Goal: Task Accomplishment & Management: Complete application form

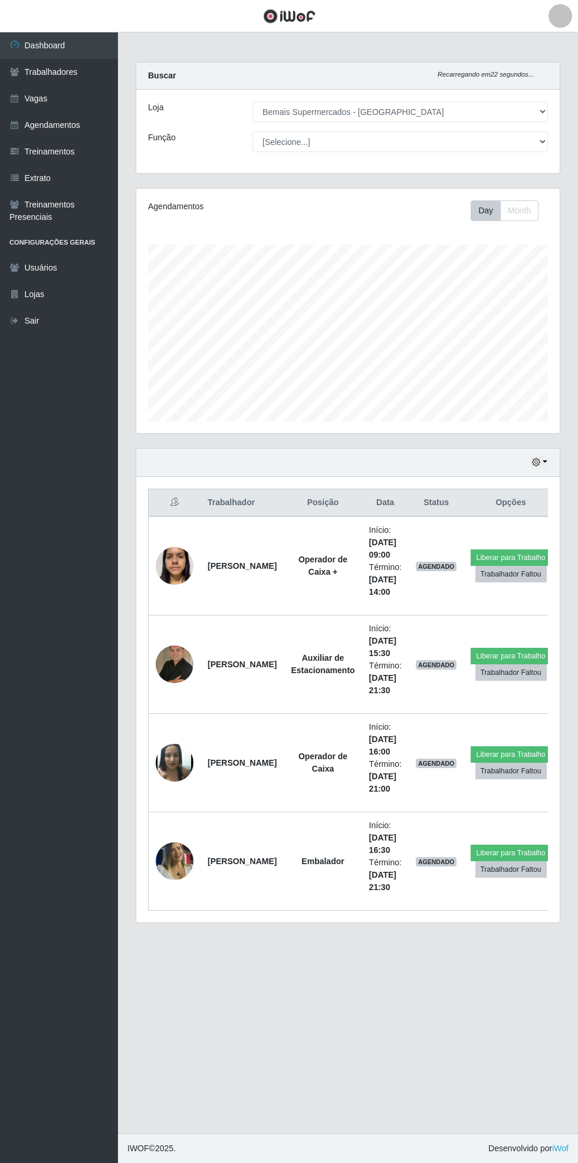
select select "250"
click at [68, 96] on link "Vagas" at bounding box center [59, 98] width 118 height 27
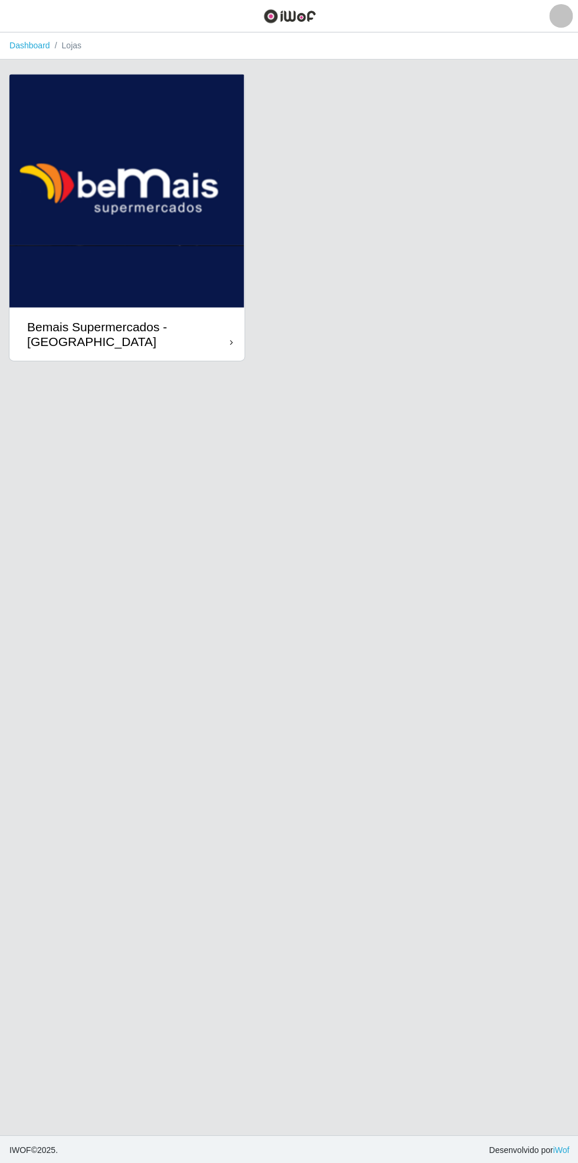
click at [217, 337] on div "Bemais Supermercados - [GEOGRAPHIC_DATA]" at bounding box center [128, 333] width 202 height 29
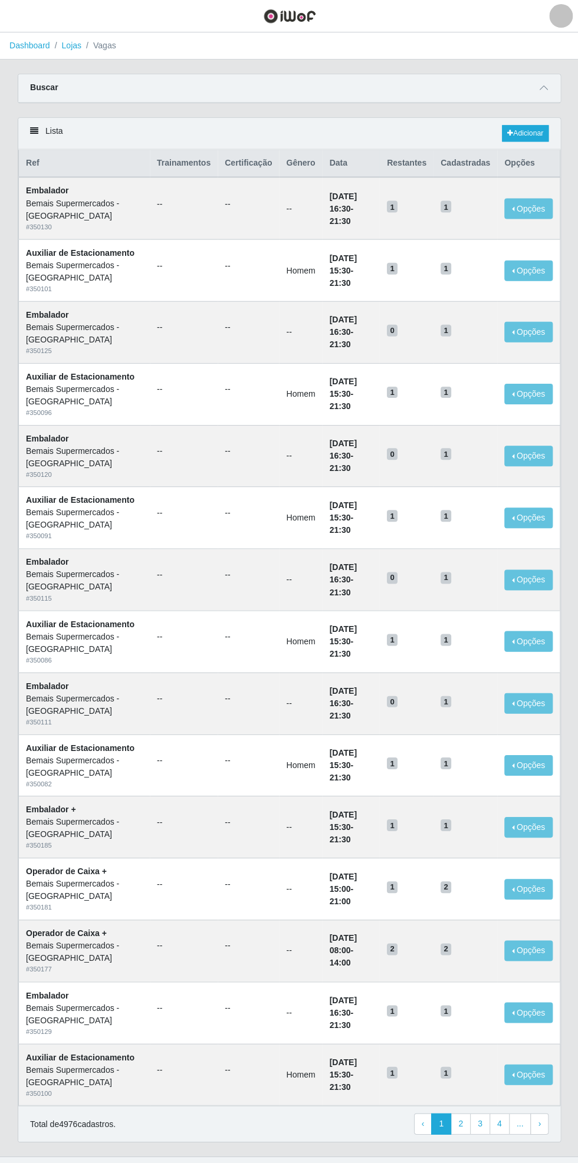
click at [543, 85] on icon at bounding box center [543, 88] width 8 height 8
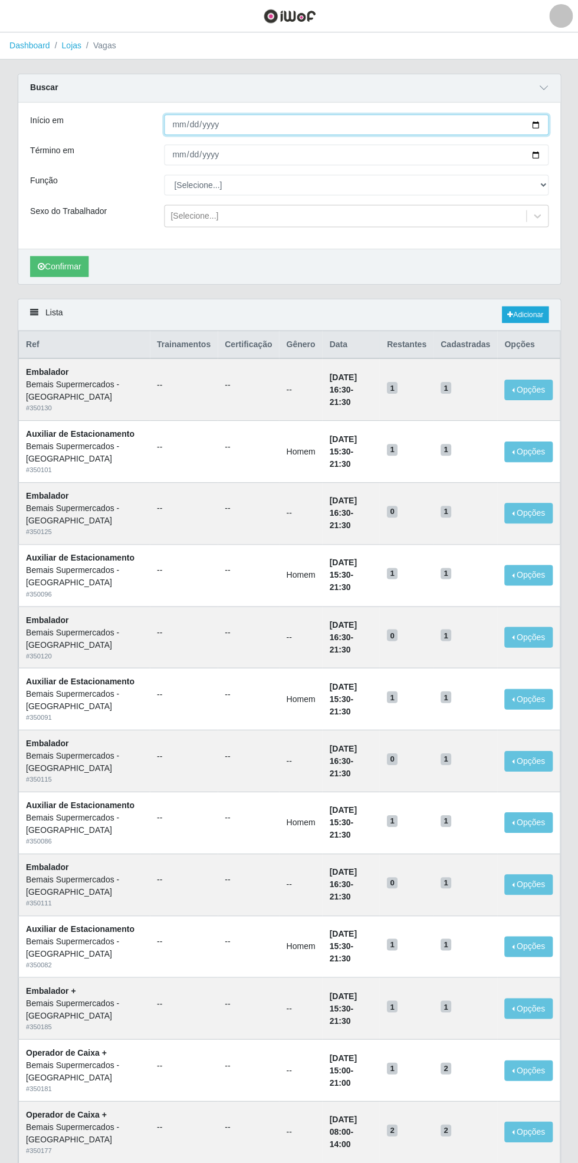
click at [545, 122] on input "Início em" at bounding box center [356, 124] width 384 height 21
type input "[DATE]"
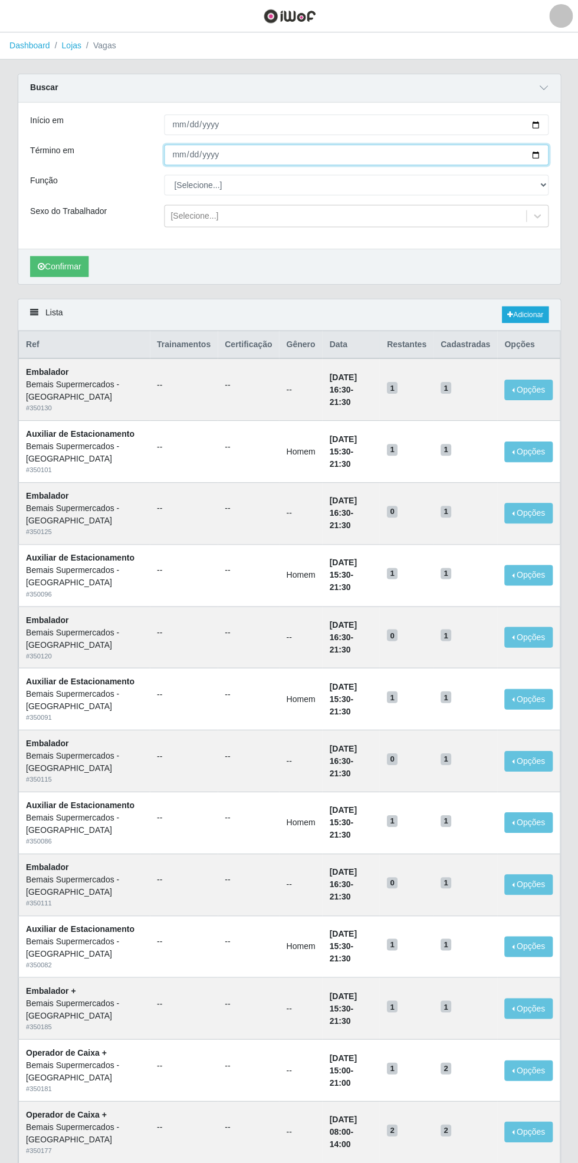
click at [542, 153] on input "Término em" at bounding box center [356, 154] width 384 height 21
type input "[DATE]"
click at [546, 178] on select "[Selecione...] ASG ASG + ASG ++ Auxiliar de Estacionamento Auxiliar de Estacion…" at bounding box center [356, 184] width 384 height 21
click at [164, 174] on select "[Selecione...] ASG ASG + ASG ++ Auxiliar de Estacionamento Auxiliar de Estacion…" at bounding box center [356, 184] width 384 height 21
click at [67, 265] on button "Confirmar" at bounding box center [59, 266] width 58 height 21
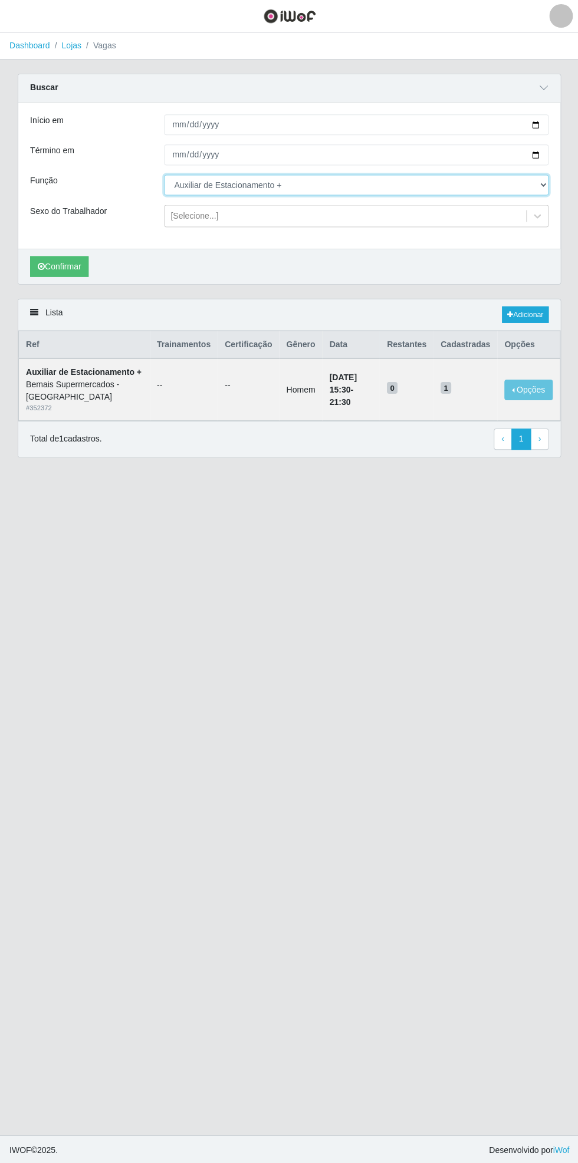
click at [542, 183] on select "[Selecione...] ASG ASG + ASG ++ Auxiliar de Estacionamento Auxiliar de Estacion…" at bounding box center [356, 184] width 384 height 21
select select "70"
click at [164, 174] on select "[Selecione...] ASG ASG + ASG ++ Auxiliar de Estacionamento Auxiliar de Estacion…" at bounding box center [356, 184] width 384 height 21
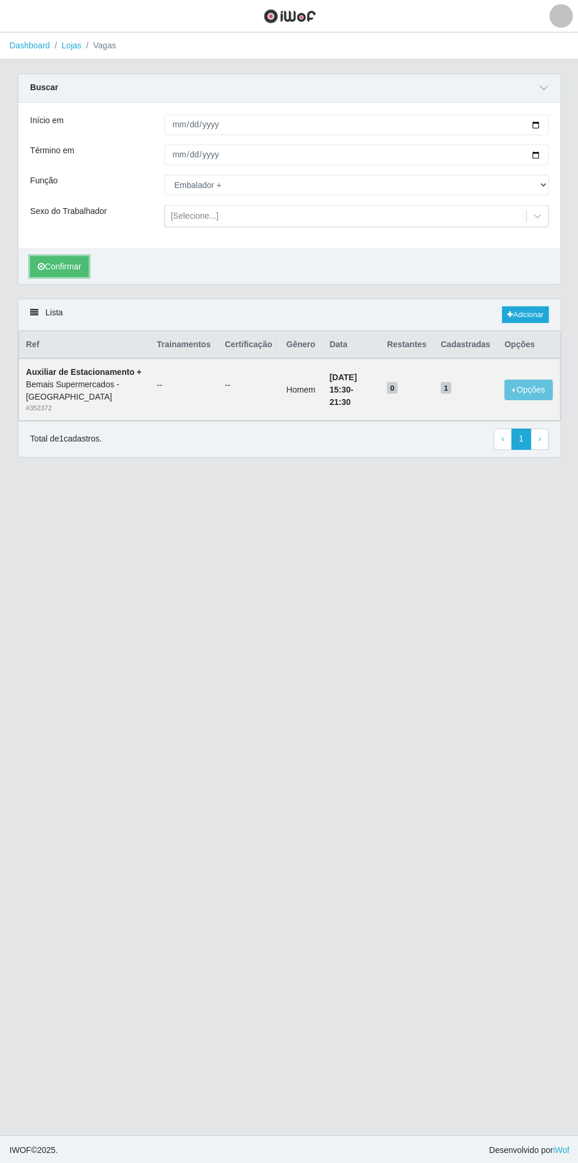
click at [57, 270] on button "Confirmar" at bounding box center [59, 266] width 58 height 21
click at [27, 25] on button "button" at bounding box center [14, 15] width 29 height 19
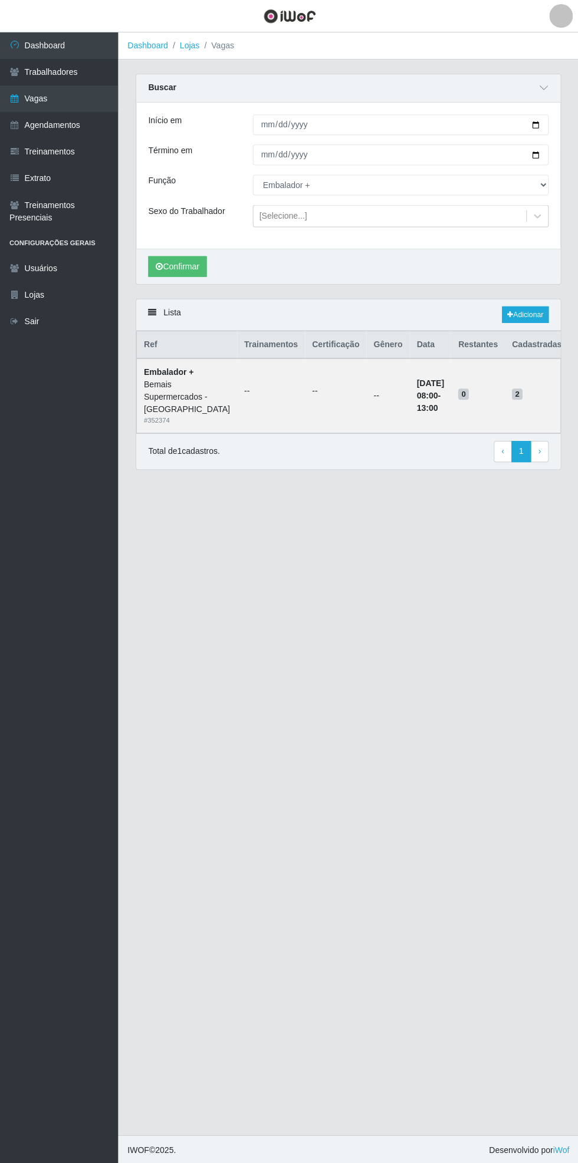
click at [75, 128] on link "Agendamentos" at bounding box center [59, 125] width 118 height 27
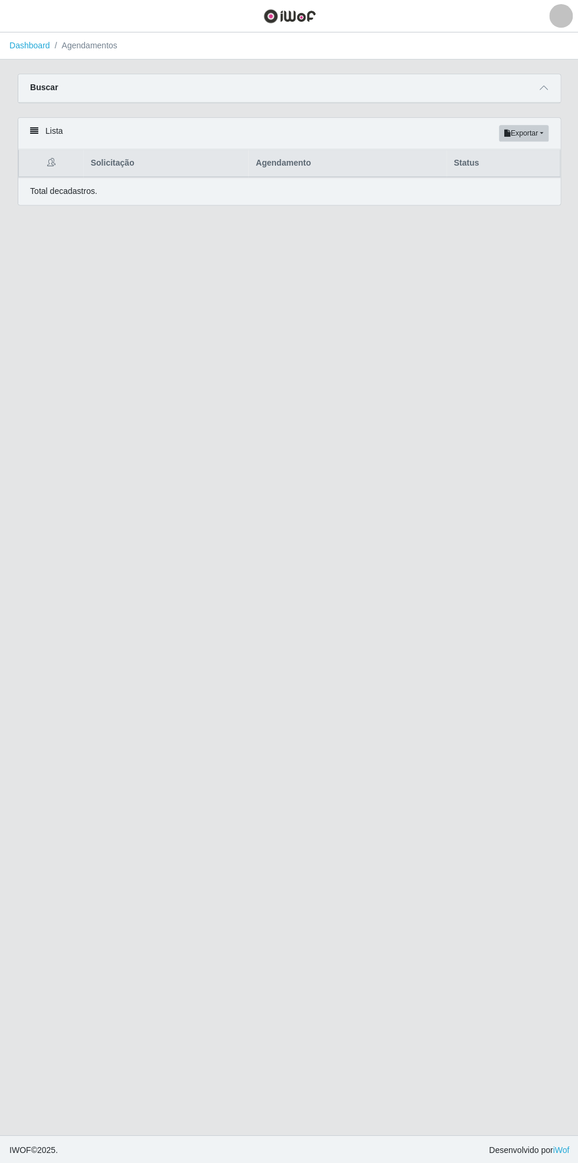
click at [549, 87] on span at bounding box center [543, 88] width 14 height 14
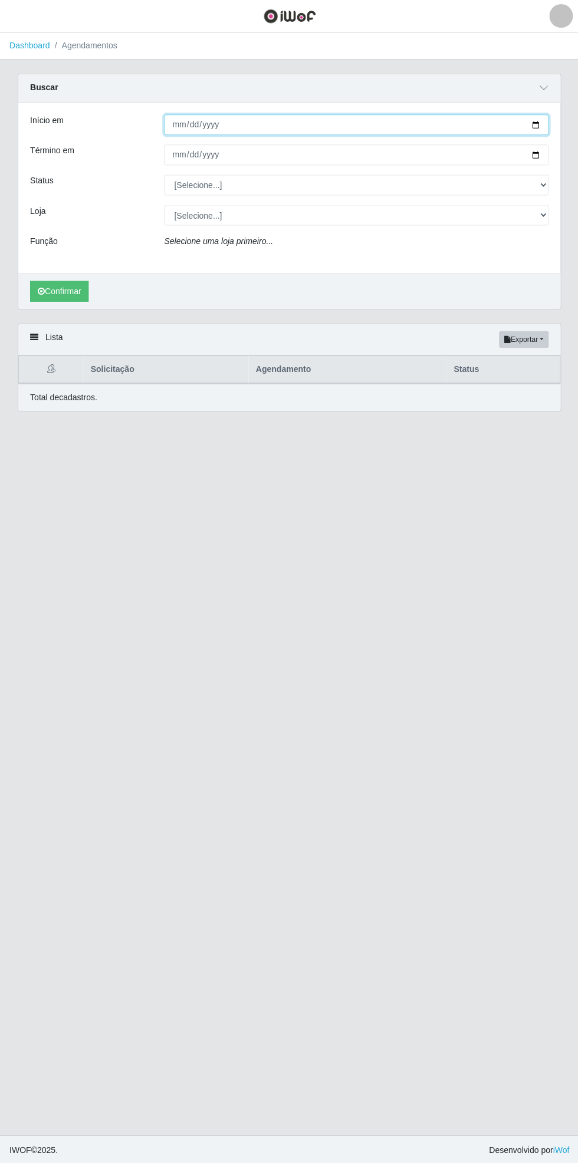
click at [542, 124] on input "Início em" at bounding box center [356, 124] width 384 height 21
type input "[DATE]"
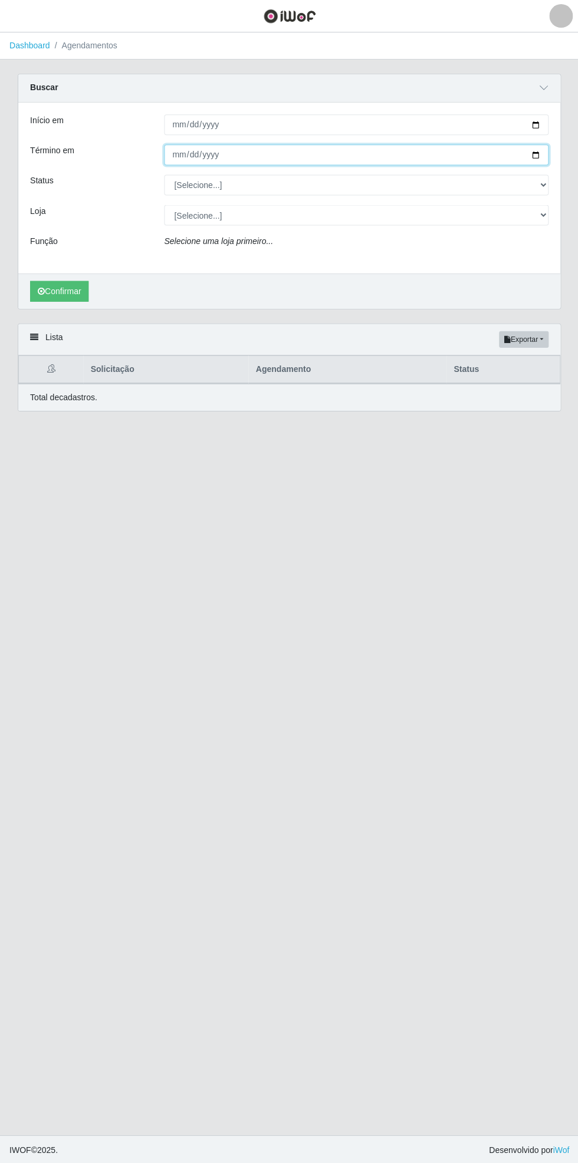
click at [541, 154] on input "Término em" at bounding box center [356, 154] width 384 height 21
type input "[DATE]"
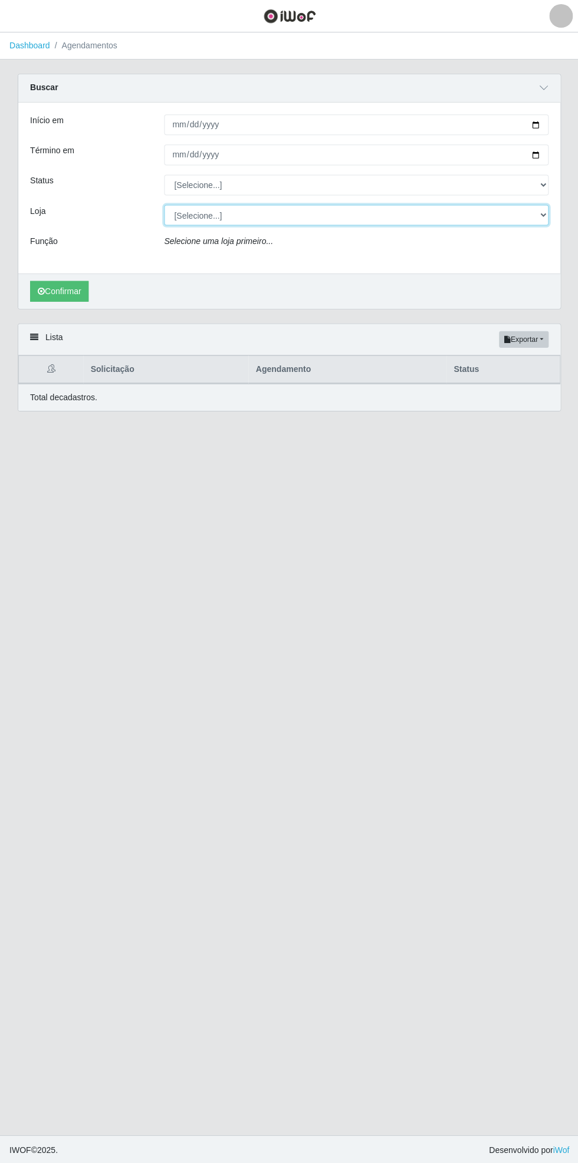
click at [541, 214] on select "[Selecione...] Bemais Supermercados - [GEOGRAPHIC_DATA]" at bounding box center [356, 214] width 384 height 21
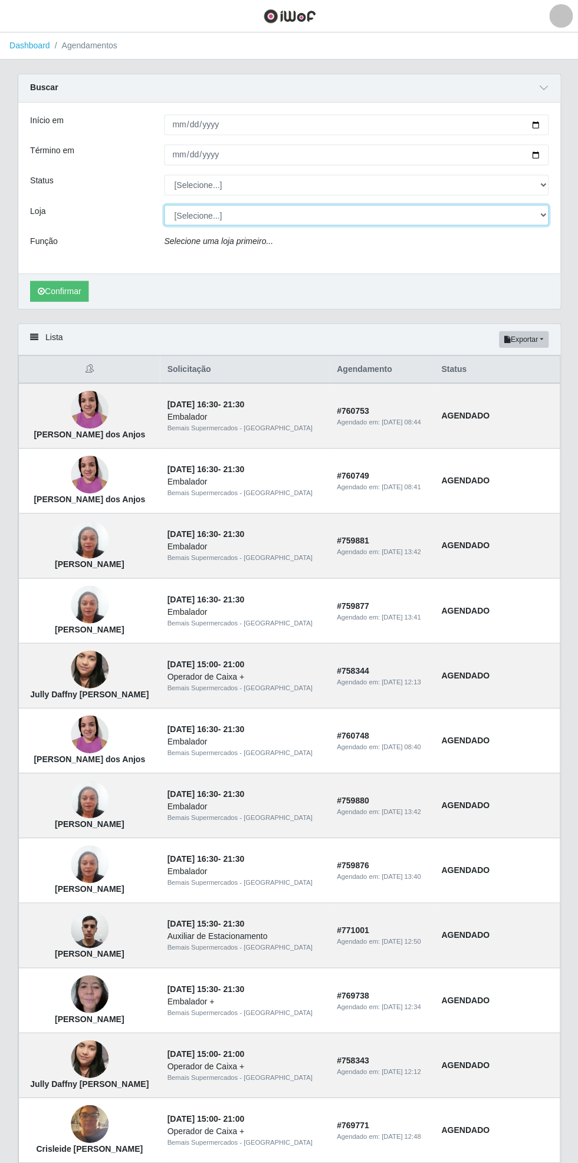
select select "250"
click at [164, 204] on select "[Selecione...] Bemais Supermercados - [GEOGRAPHIC_DATA]" at bounding box center [356, 214] width 384 height 21
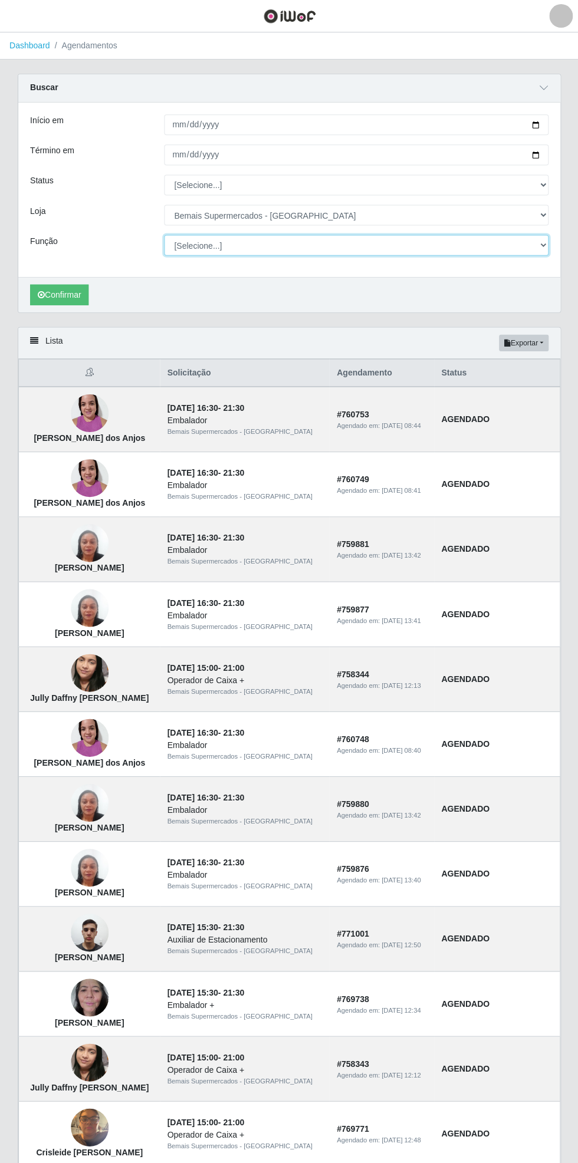
click at [546, 246] on select "[Selecione...] ASG ASG + ASG ++ Auxiliar de Estacionamento Auxiliar de Estacion…" at bounding box center [356, 245] width 384 height 21
click at [164, 235] on select "[Selecione...] ASG ASG + ASG ++ Auxiliar de Estacionamento Auxiliar de Estacion…" at bounding box center [356, 245] width 384 height 21
click at [60, 293] on button "Confirmar" at bounding box center [59, 294] width 58 height 21
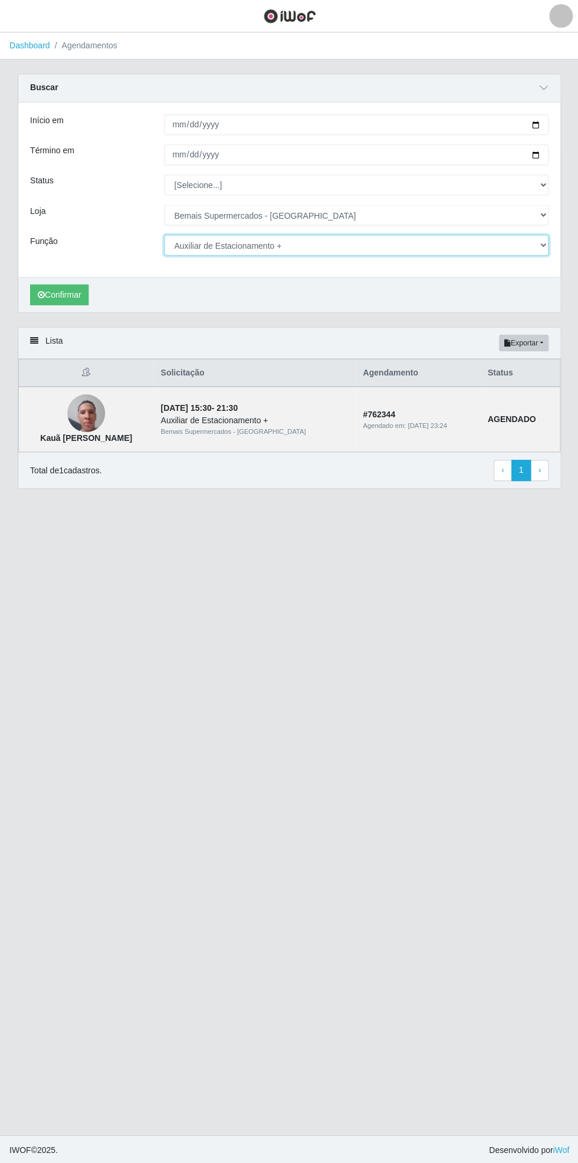
click at [535, 242] on select "[Selecione...] ASG ASG + ASG ++ Auxiliar de Estacionamento Auxiliar de Estacion…" at bounding box center [356, 245] width 384 height 21
click at [164, 235] on select "[Selecione...] ASG ASG + ASG ++ Auxiliar de Estacionamento Auxiliar de Estacion…" at bounding box center [356, 245] width 384 height 21
click at [67, 292] on button "Confirmar" at bounding box center [59, 294] width 58 height 21
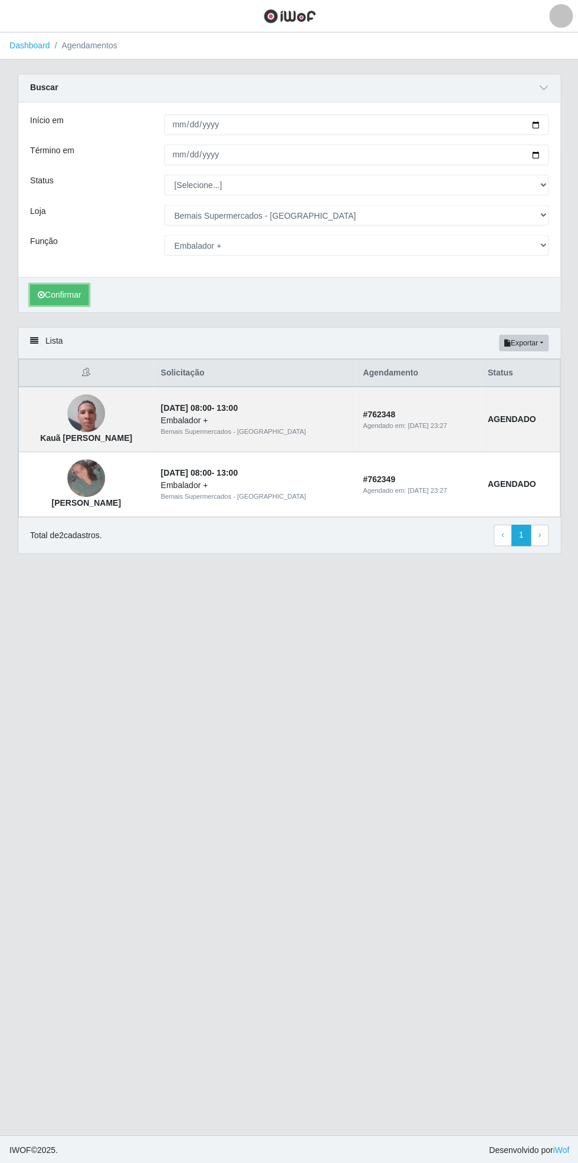
select select "104"
